Goal: Task Accomplishment & Management: Manage account settings

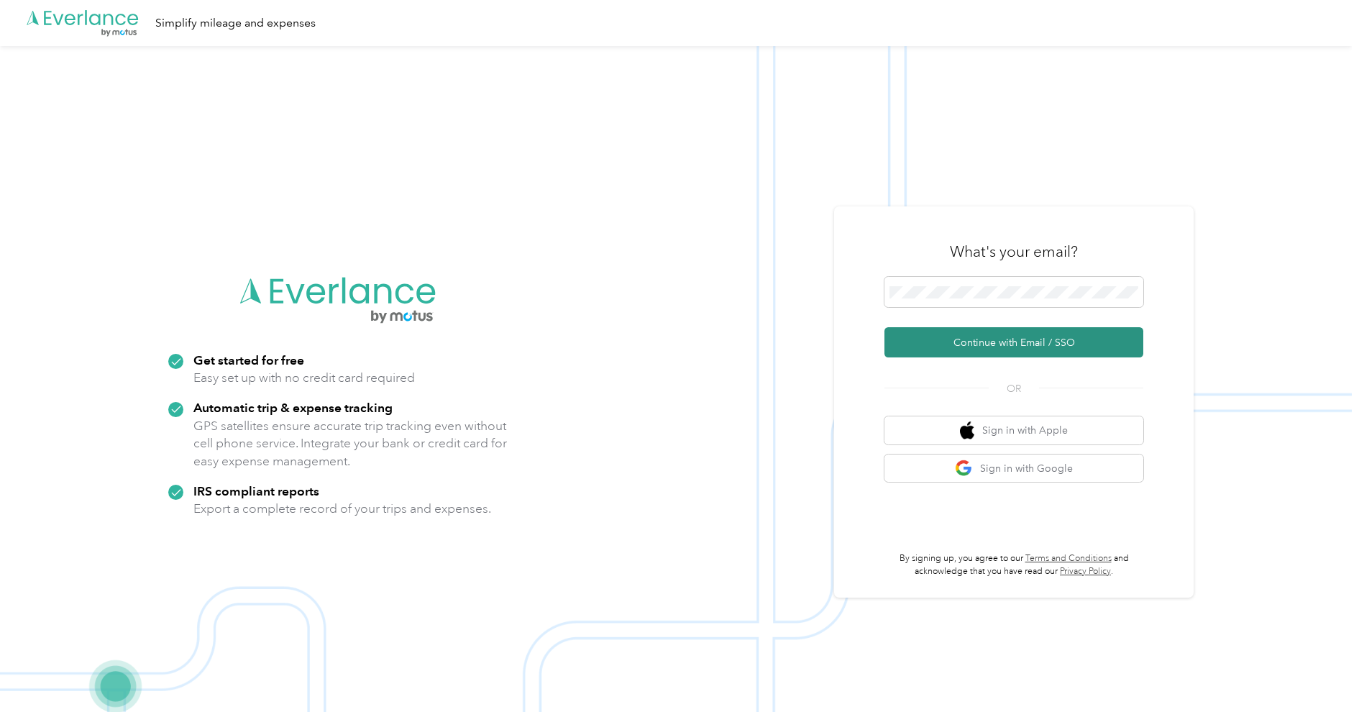
click at [956, 330] on button "Continue with Email / SSO" at bounding box center [1013, 342] width 259 height 30
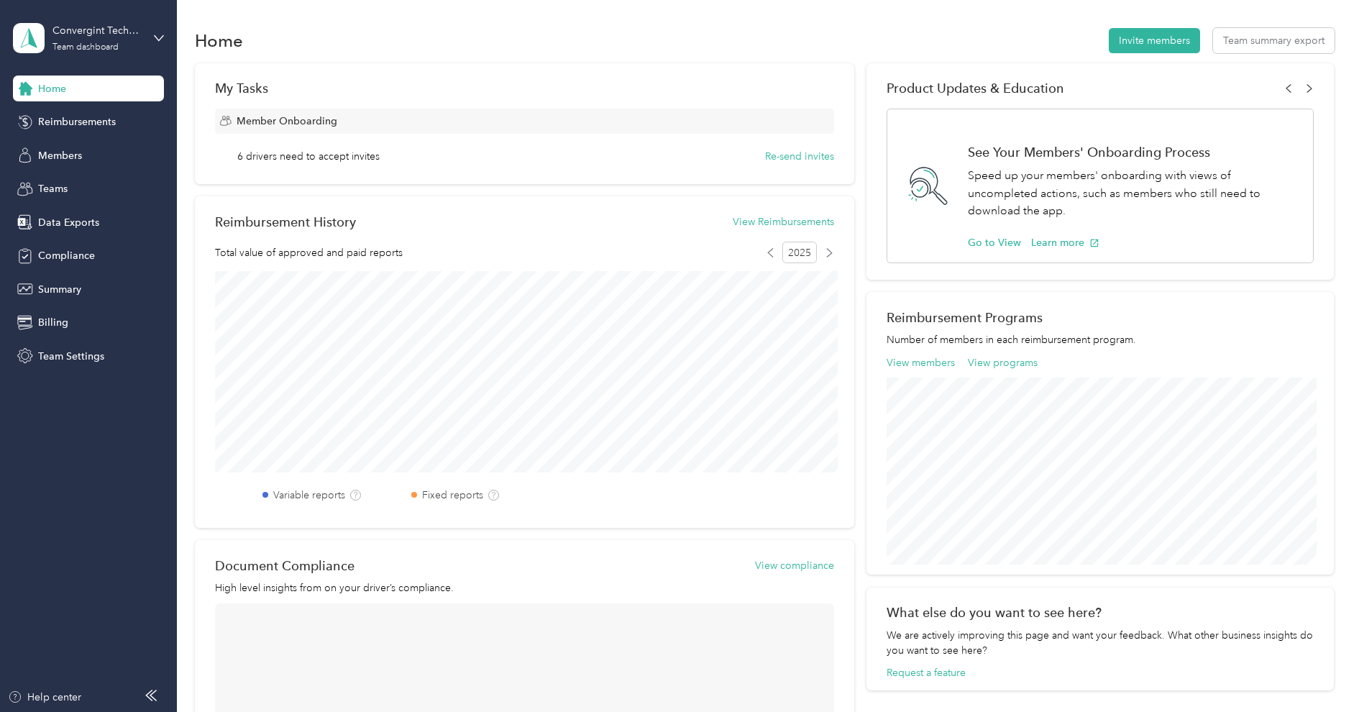
click at [80, 372] on aside "Convergint Technologies Team dashboard Home Reimbursements Members Teams Data E…" at bounding box center [88, 356] width 177 height 712
click at [81, 364] on div "Team Settings" at bounding box center [88, 356] width 151 height 26
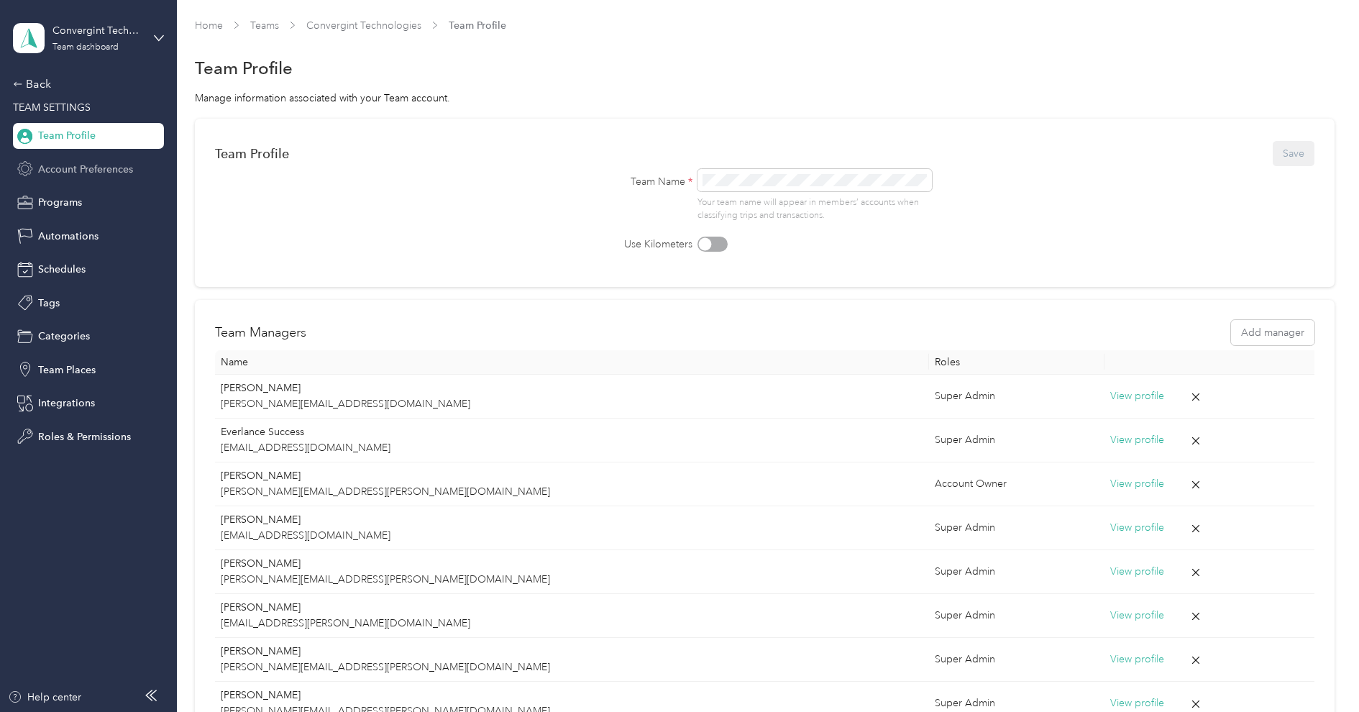
click at [97, 172] on span "Account Preferences" at bounding box center [85, 169] width 95 height 15
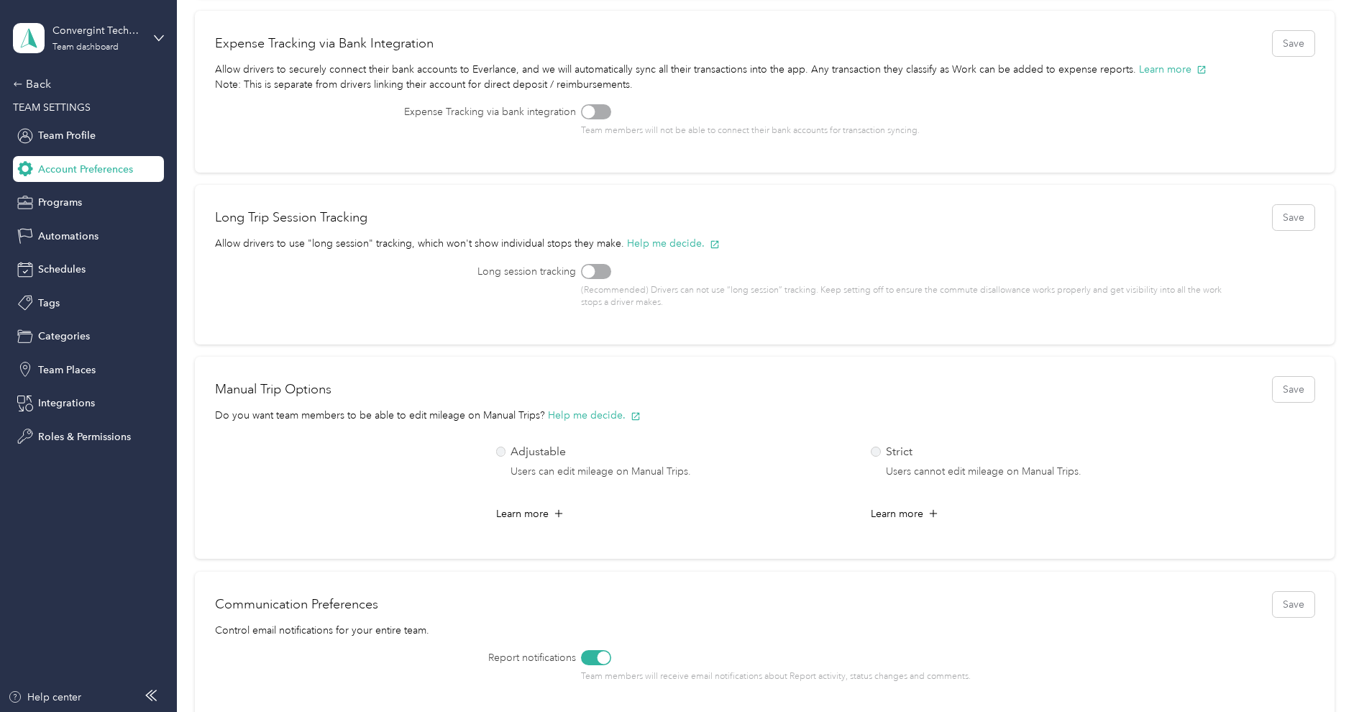
scroll to position [544, 0]
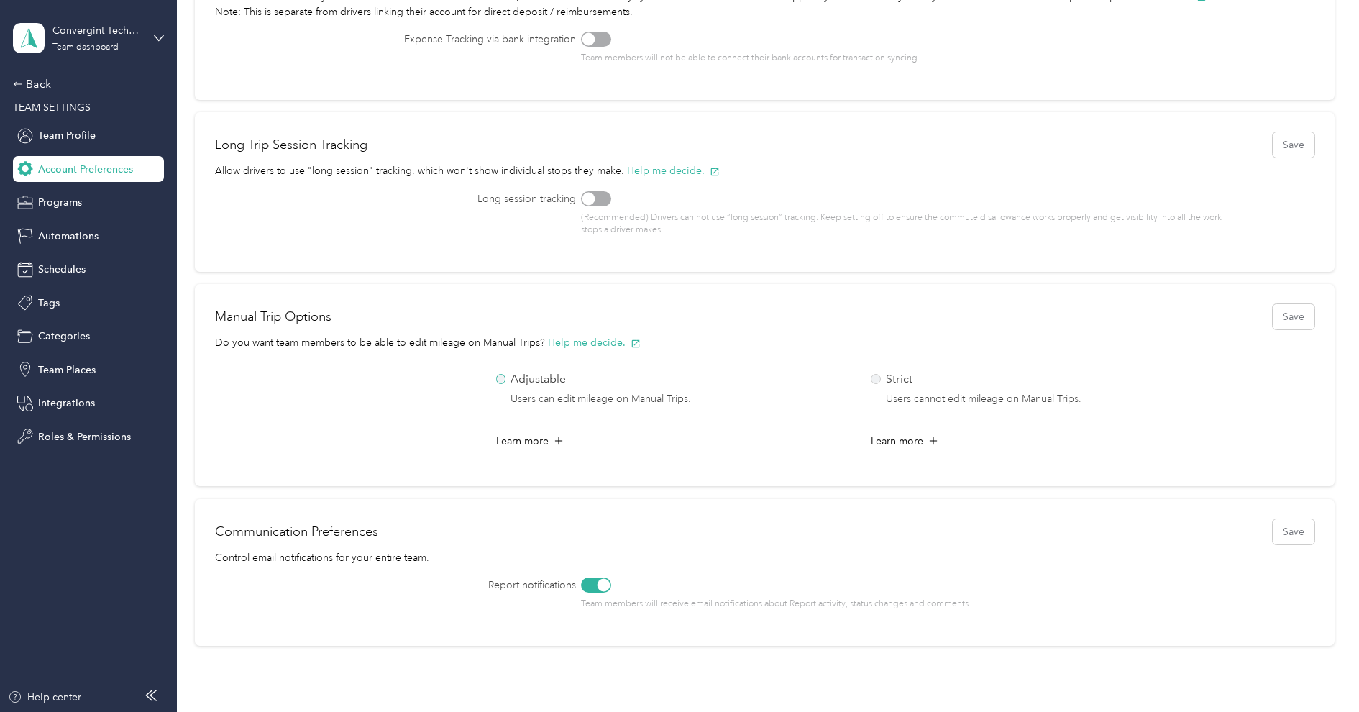
click at [508, 380] on label "Adjustable Users can edit mileage on Manual Trips." at bounding box center [670, 389] width 349 height 38
click at [1312, 321] on button "Save" at bounding box center [1294, 316] width 42 height 25
click at [68, 55] on div "Convergint Technologies Team dashboard" at bounding box center [88, 38] width 151 height 50
click at [76, 156] on div "Team dashboard Personal dashboard Log out" at bounding box center [164, 151] width 283 height 91
click at [95, 53] on div "Convergint Technologies Team dashboard" at bounding box center [88, 38] width 151 height 50
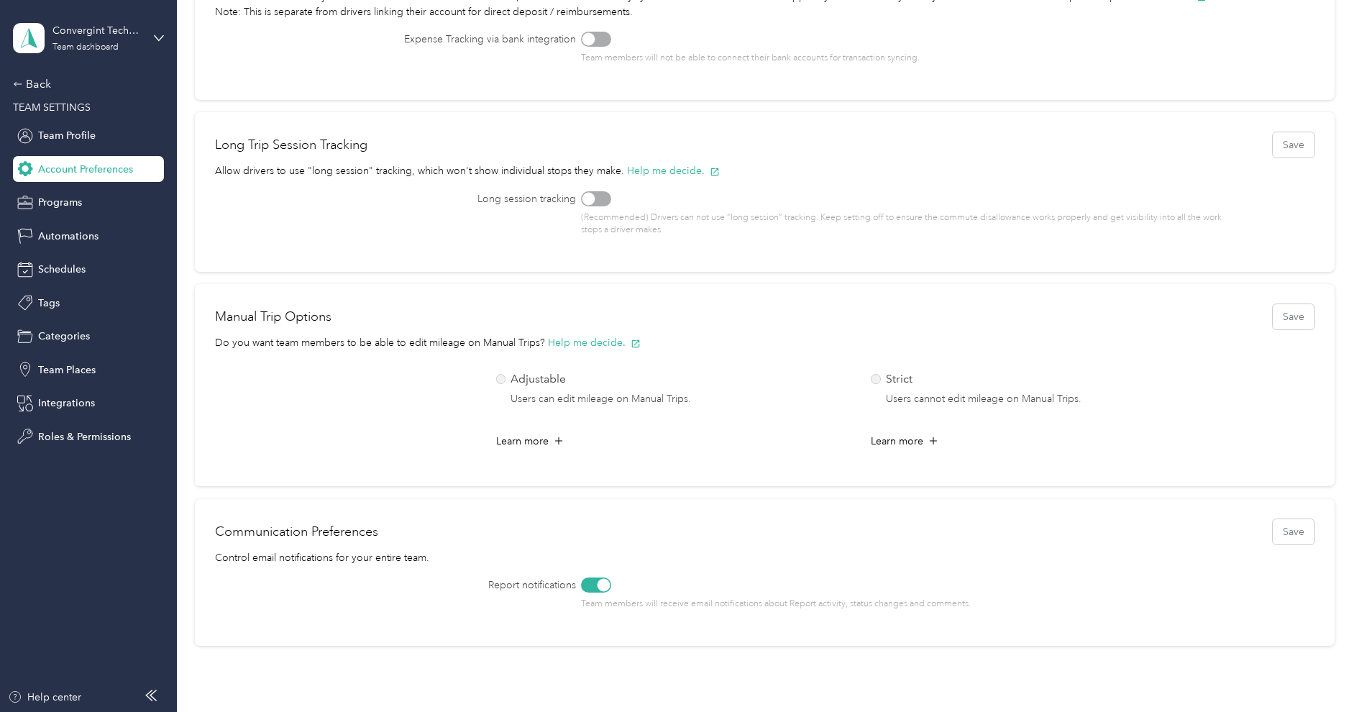
click at [76, 140] on div "Personal dashboard" at bounding box center [164, 150] width 283 height 25
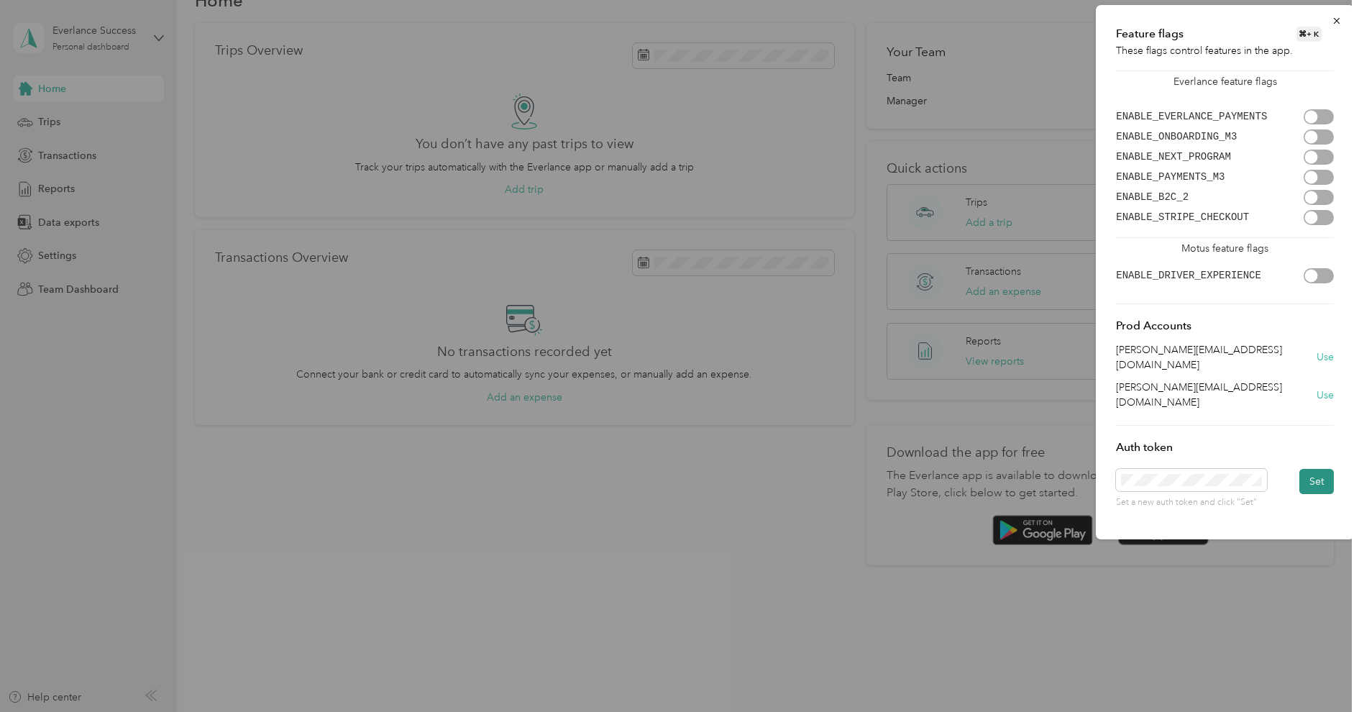
click at [1308, 469] on button "Set" at bounding box center [1316, 481] width 35 height 25
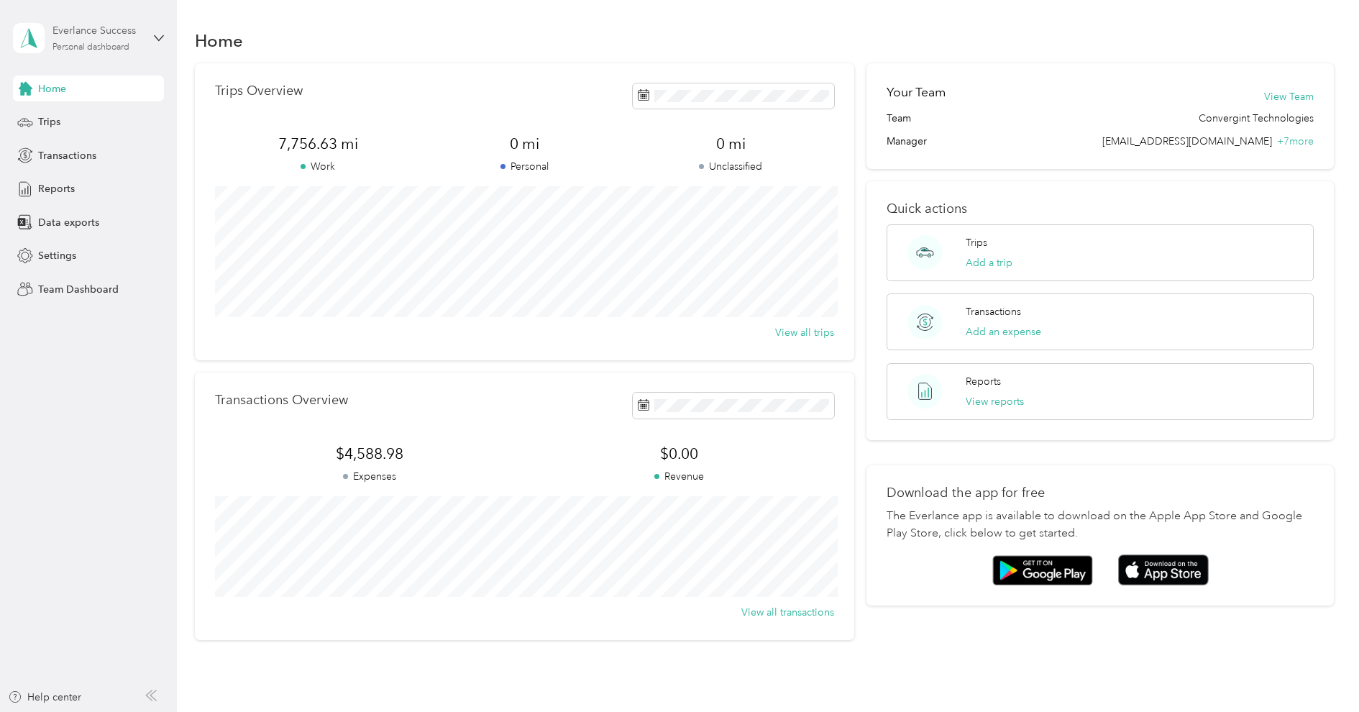
click at [111, 37] on div "Everlance Success" at bounding box center [97, 30] width 90 height 15
click at [96, 111] on div "Team dashboard" at bounding box center [64, 118] width 77 height 15
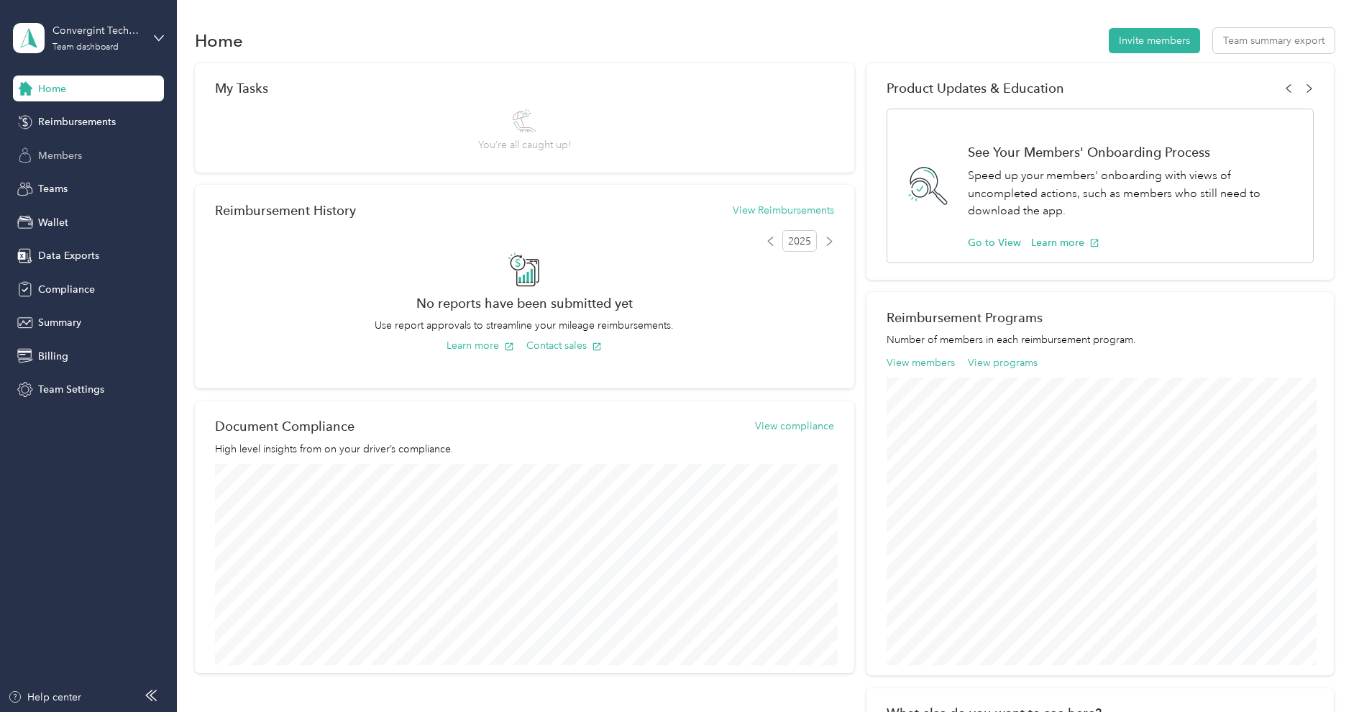
click at [103, 149] on div "Members" at bounding box center [88, 155] width 151 height 26
